Goal: Task Accomplishment & Management: Manage account settings

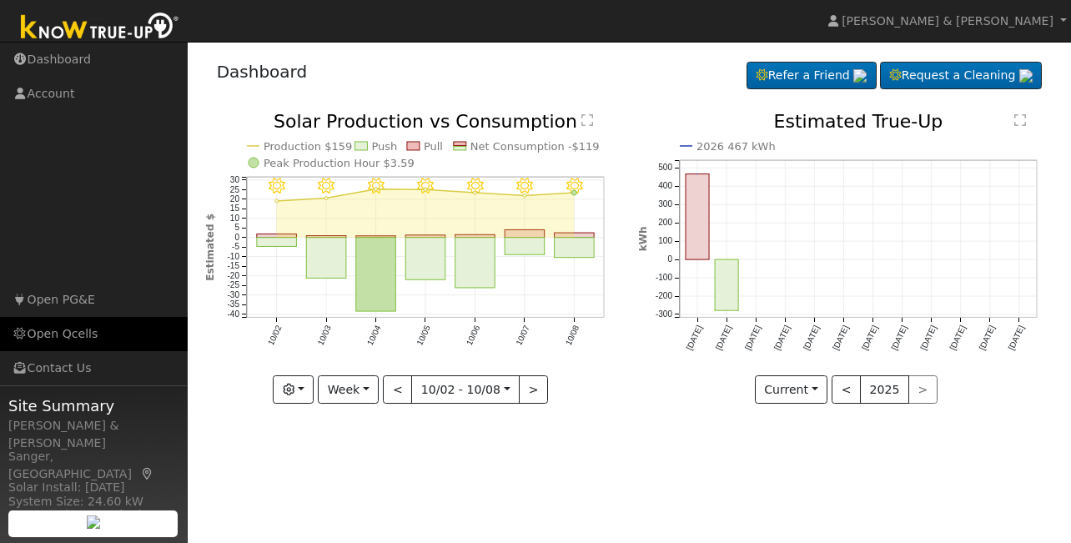
click at [63, 337] on link "Open Qcells" at bounding box center [94, 334] width 188 height 34
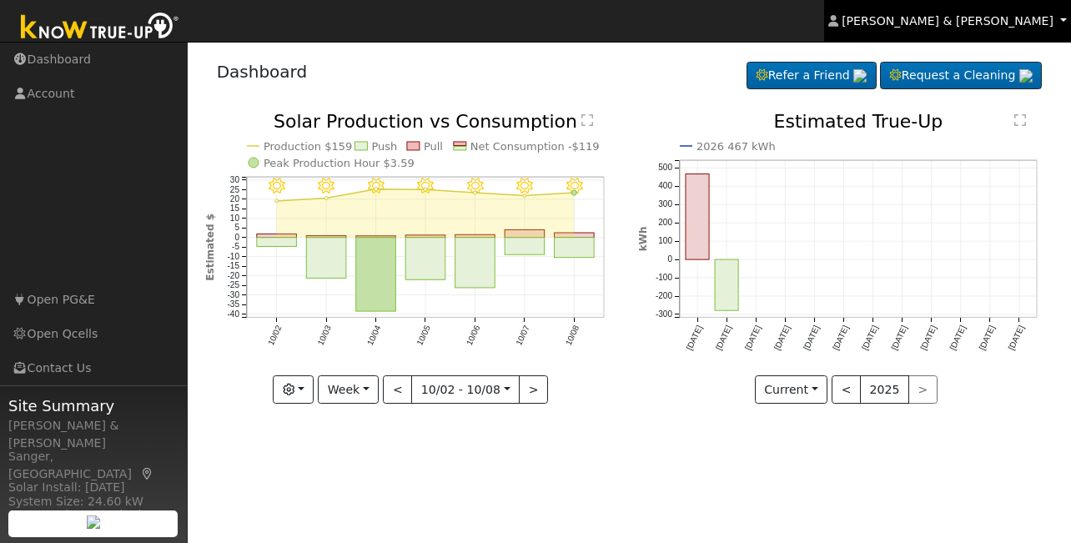
click at [1064, 23] on link "[PERSON_NAME] & [PERSON_NAME]" at bounding box center [947, 21] width 247 height 42
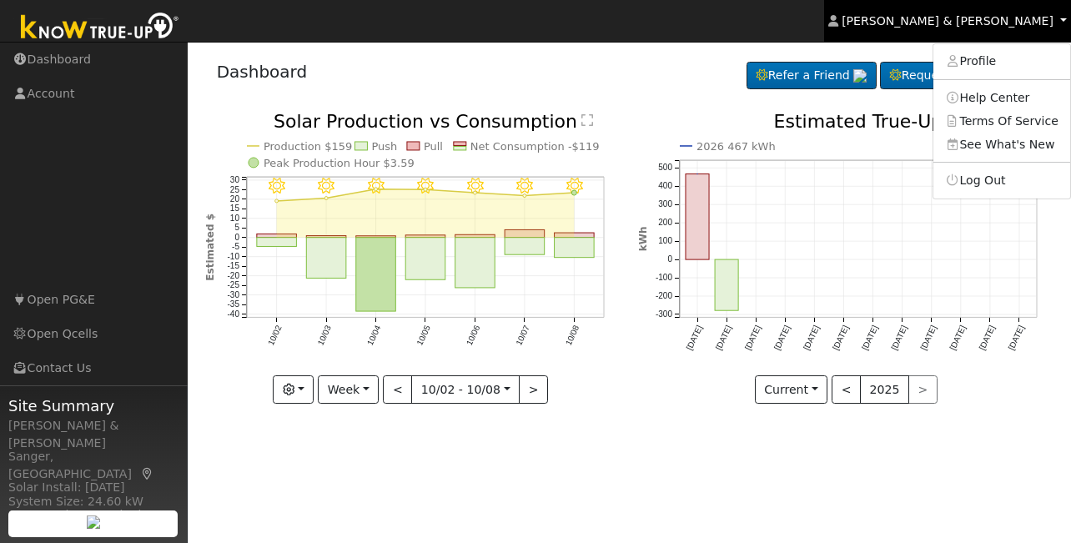
click at [1064, 23] on link "[PERSON_NAME] & [PERSON_NAME]" at bounding box center [947, 21] width 247 height 42
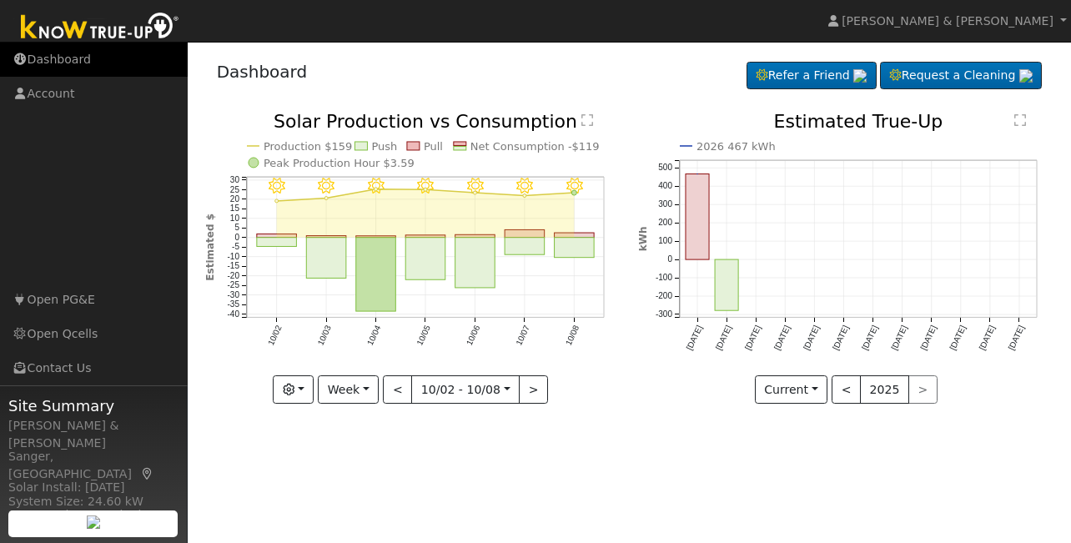
click at [68, 66] on link "Dashboard" at bounding box center [94, 60] width 188 height 34
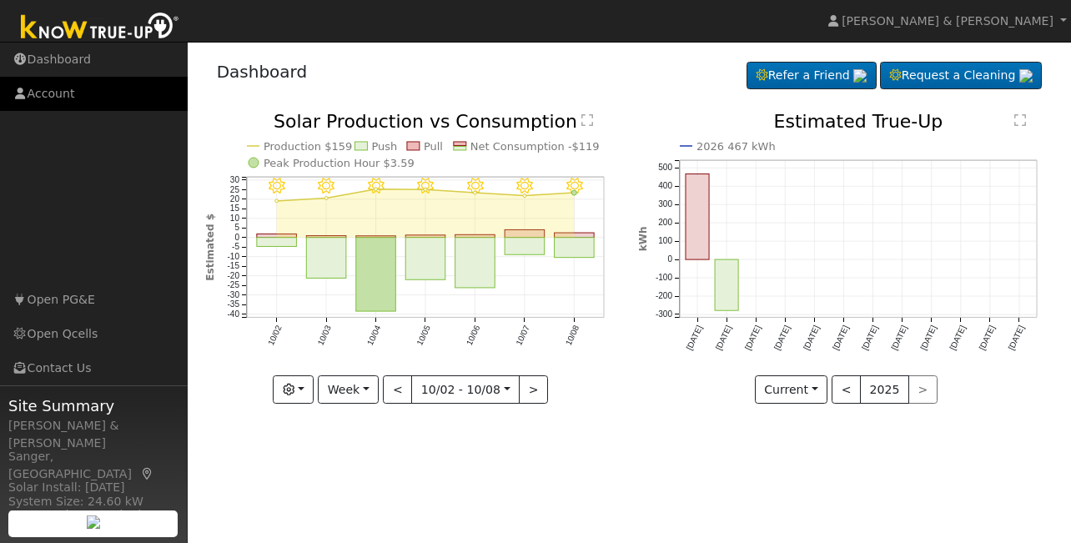
click at [58, 94] on link "Account" at bounding box center [94, 94] width 188 height 34
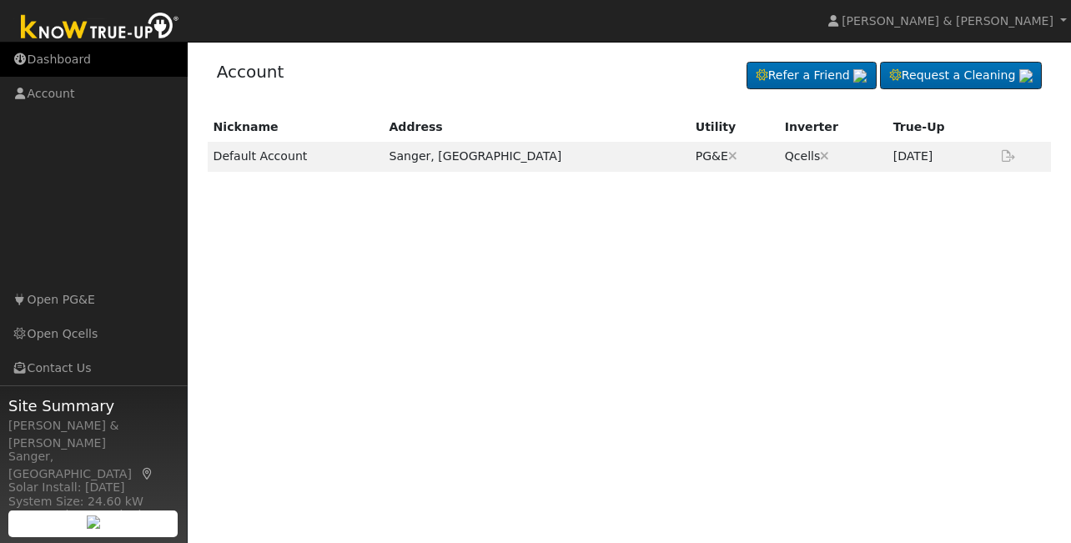
click at [63, 63] on link "Dashboard" at bounding box center [94, 60] width 188 height 34
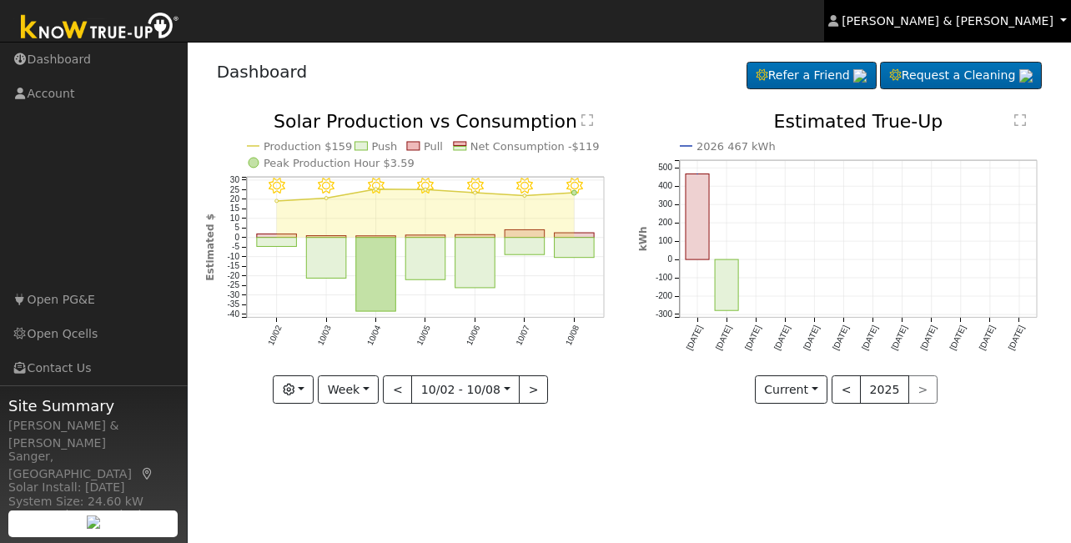
click at [1021, 20] on span "[PERSON_NAME] & [PERSON_NAME]" at bounding box center [948, 20] width 212 height 13
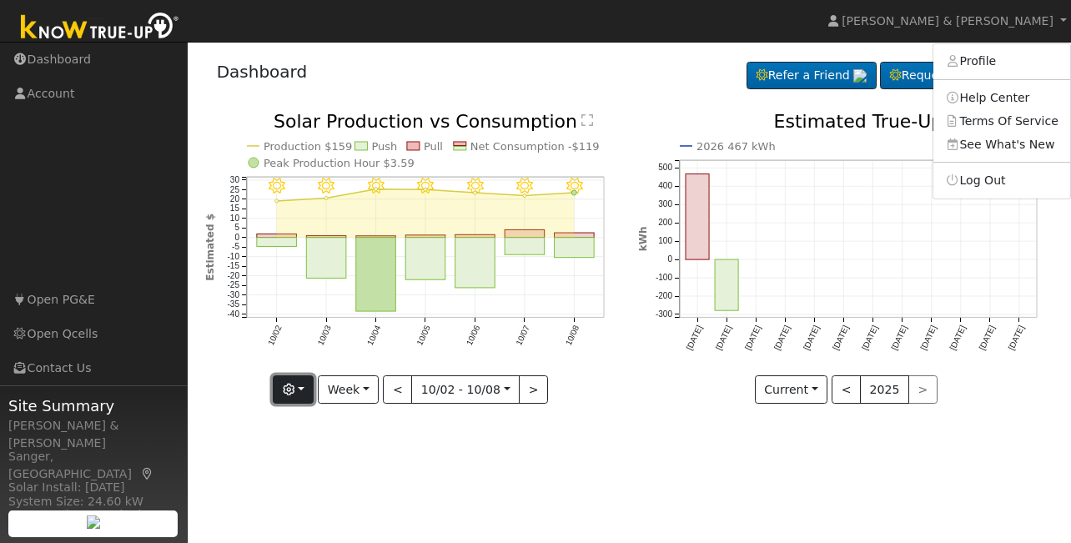
click at [310, 392] on button "button" at bounding box center [293, 389] width 41 height 28
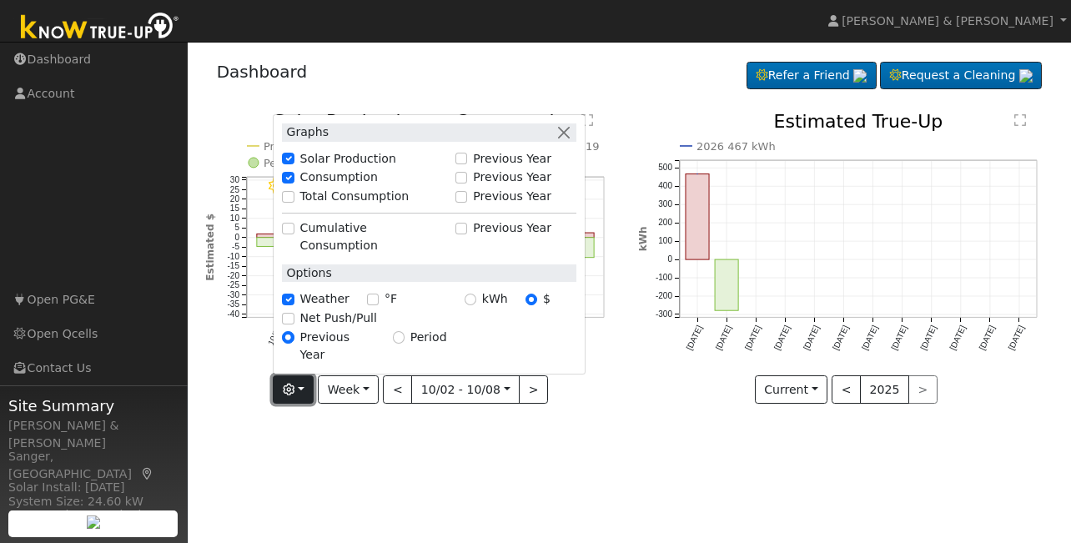
click at [310, 392] on button "button" at bounding box center [293, 389] width 41 height 28
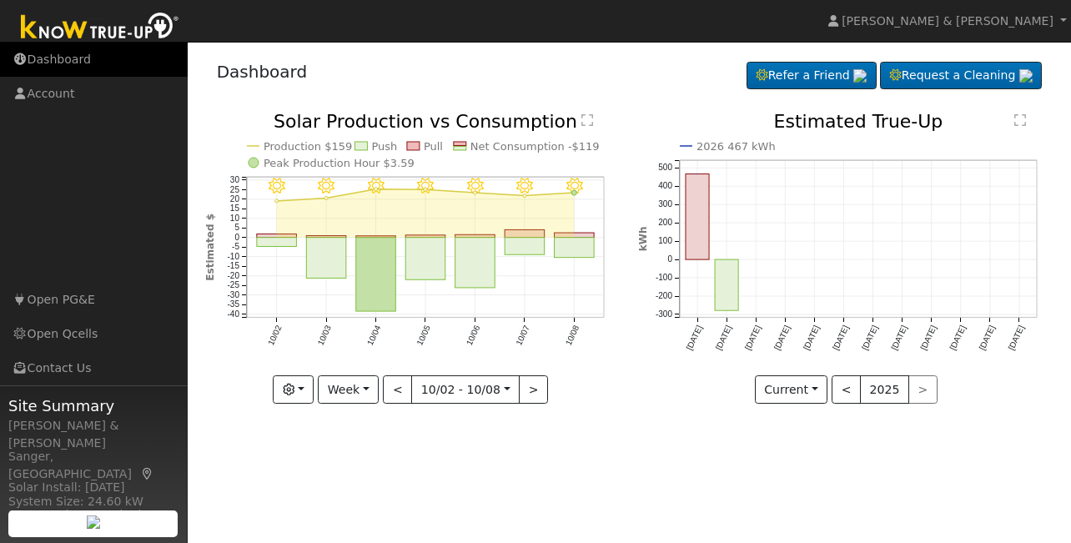
click at [63, 61] on link "Dashboard" at bounding box center [94, 60] width 188 height 34
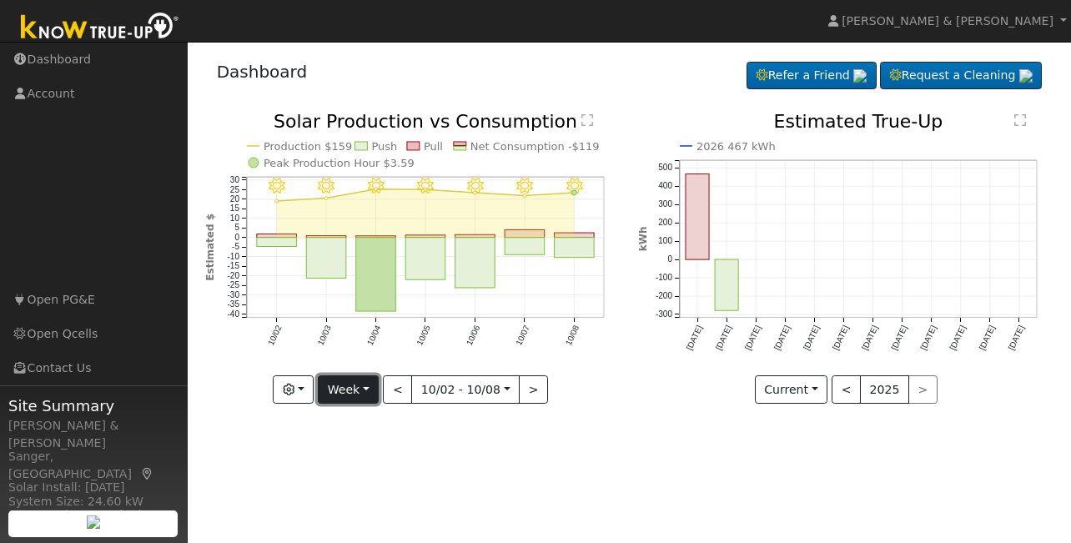
click at [369, 390] on button "Week" at bounding box center [348, 389] width 61 height 28
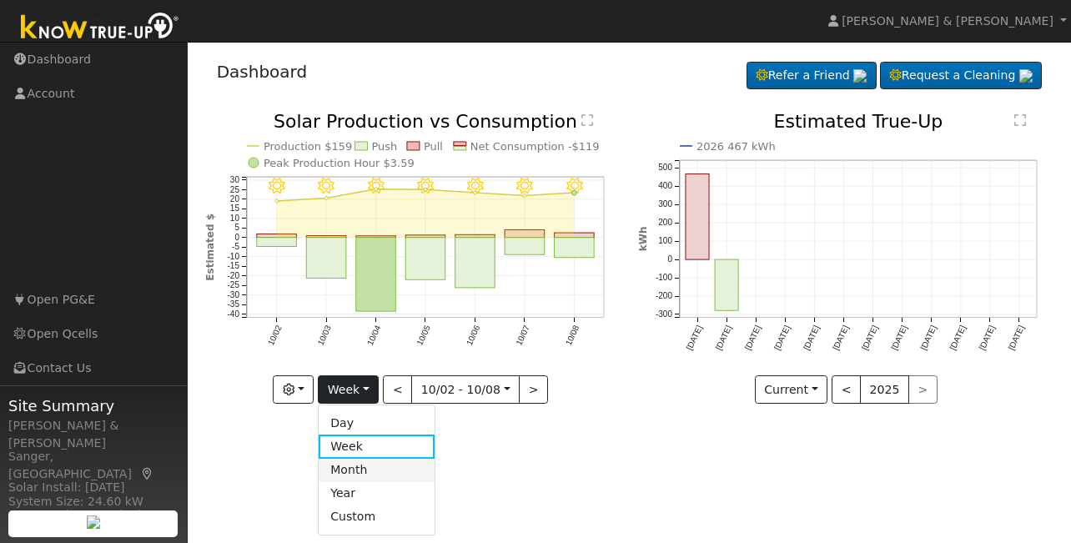
click at [375, 466] on link "Month" at bounding box center [377, 470] width 116 height 23
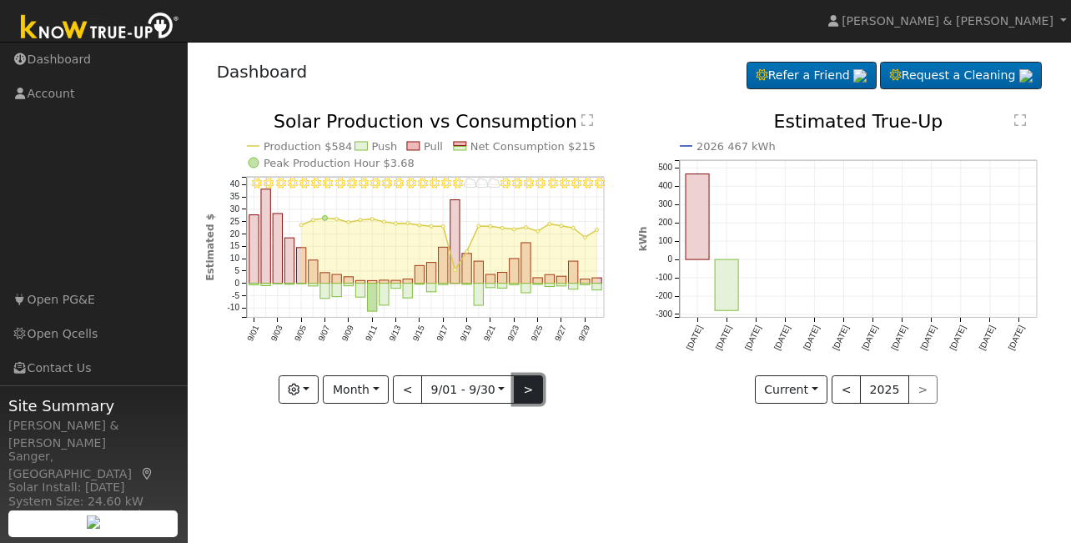
click at [523, 393] on button ">" at bounding box center [528, 389] width 29 height 28
type input "[DATE]"
